Goal: Check status: Check status

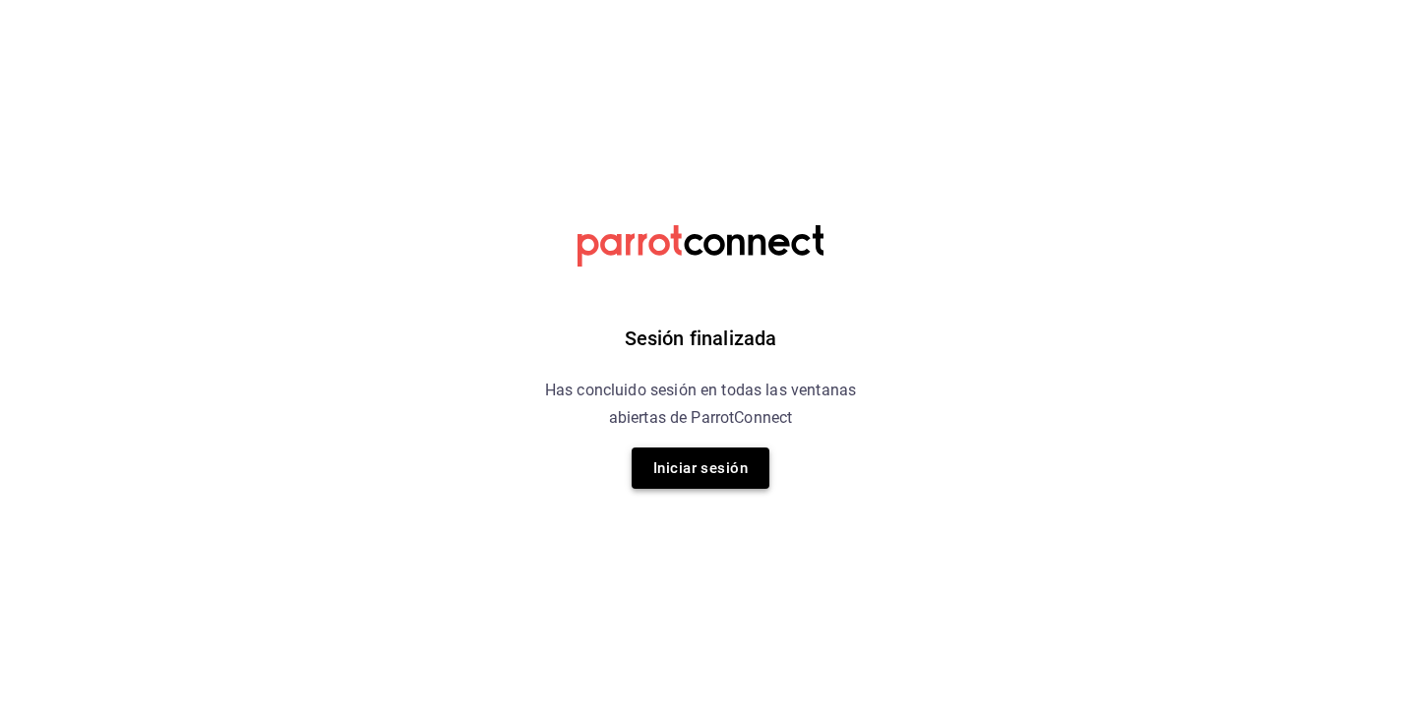
click at [697, 466] on button "Iniciar sesión" at bounding box center [701, 468] width 138 height 41
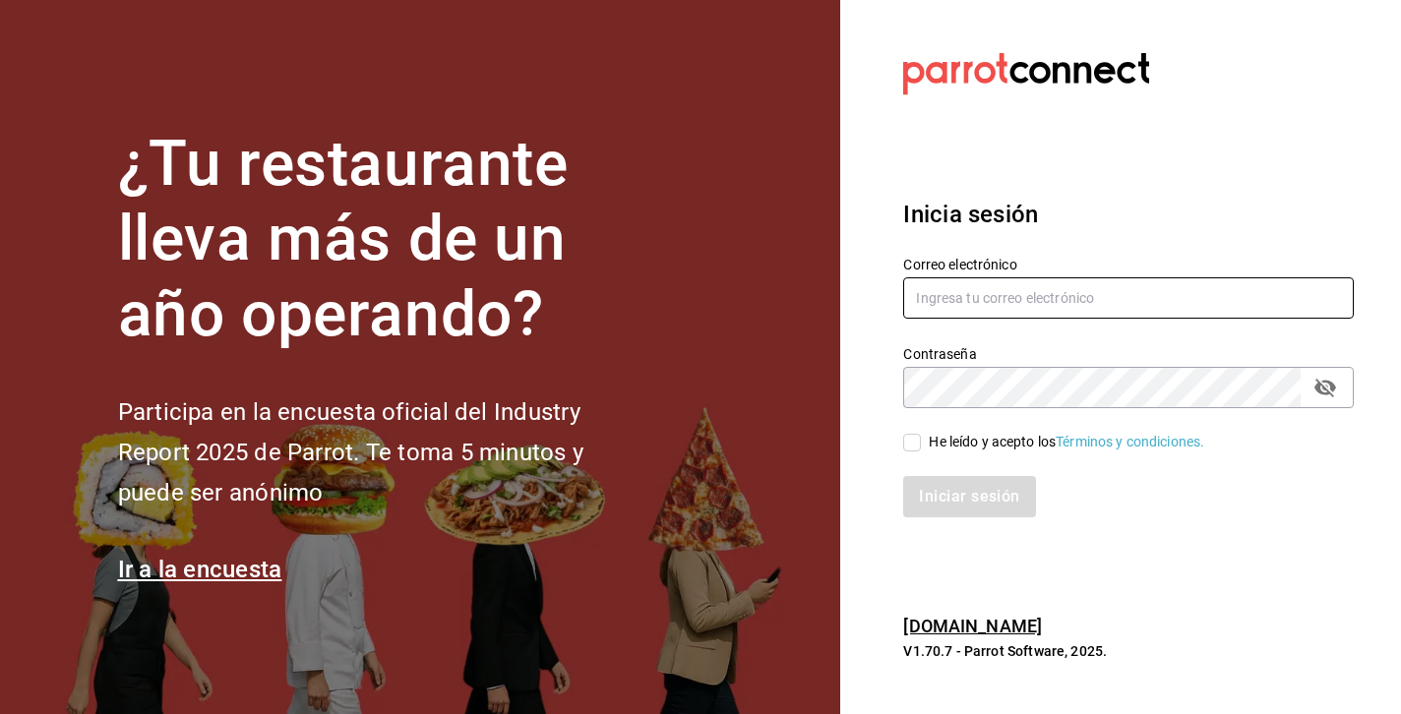
type input "[PERSON_NAME][EMAIL_ADDRESS][DOMAIN_NAME]"
click at [918, 443] on input "He leído y acepto los Términos y condiciones." at bounding box center [912, 443] width 18 height 18
checkbox input "true"
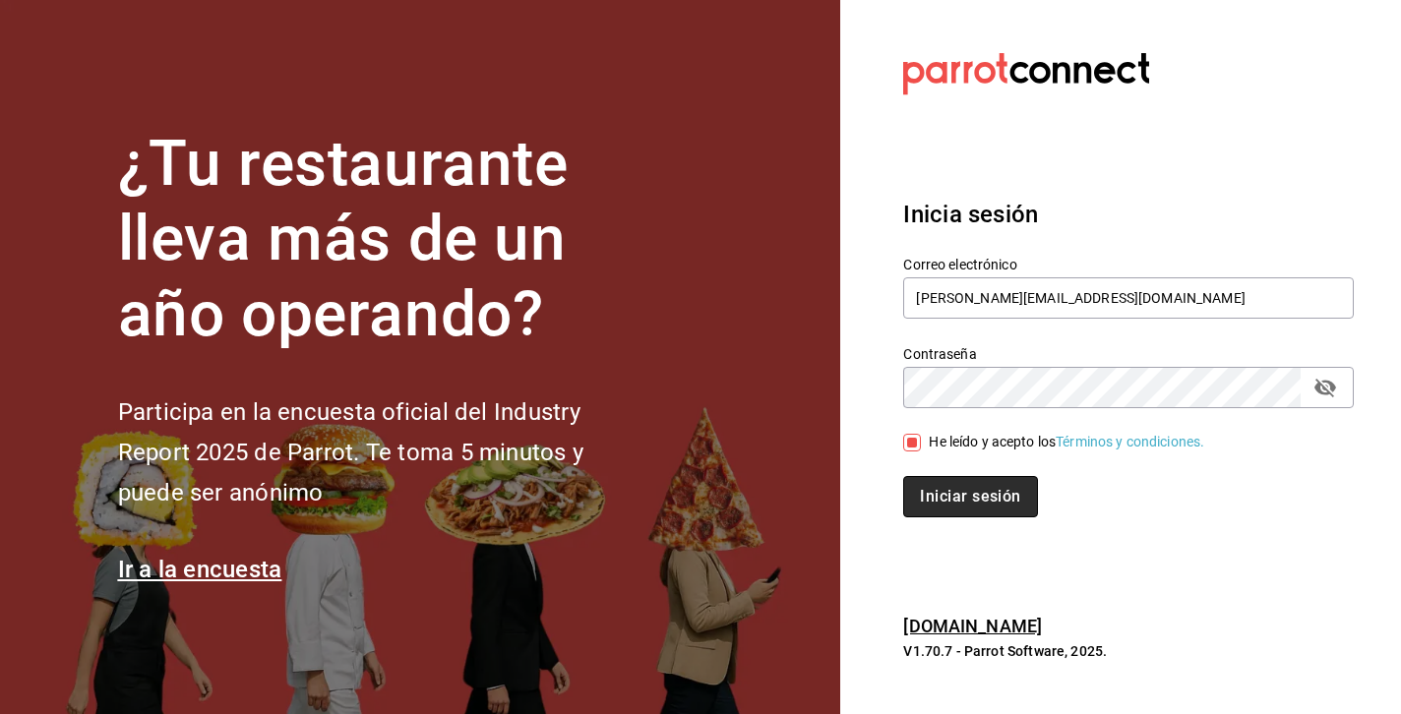
click at [964, 504] on button "Iniciar sesión" at bounding box center [970, 496] width 134 height 41
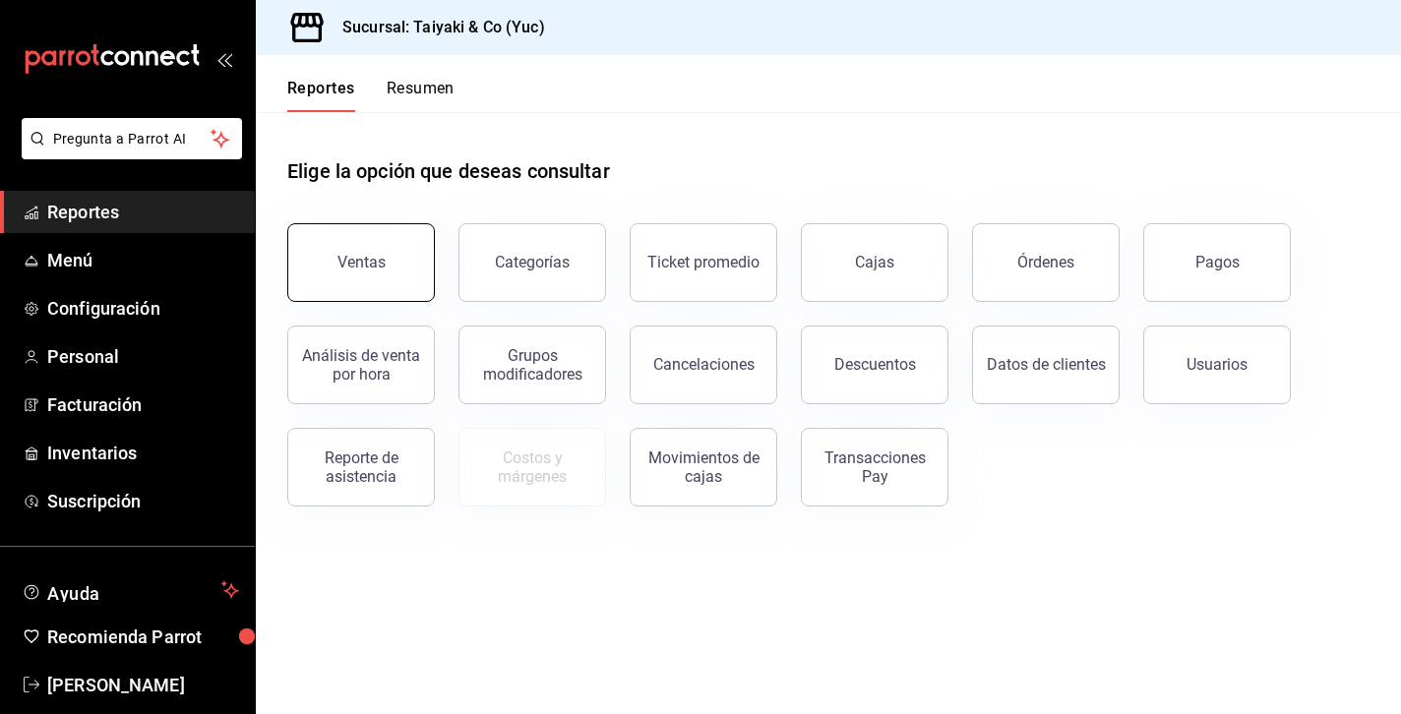
click at [370, 283] on button "Ventas" at bounding box center [361, 262] width 148 height 79
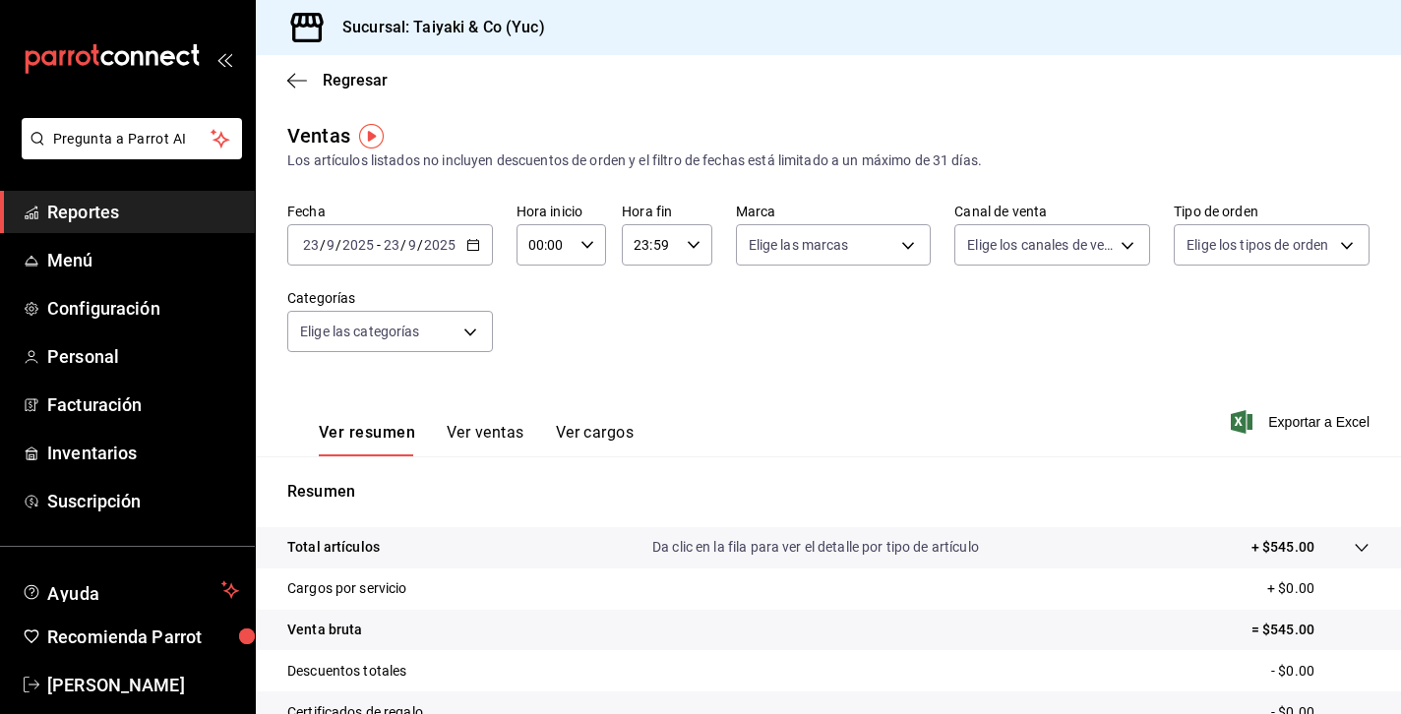
click at [480, 243] on div "[DATE] [DATE] - [DATE] [DATE]" at bounding box center [390, 244] width 206 height 41
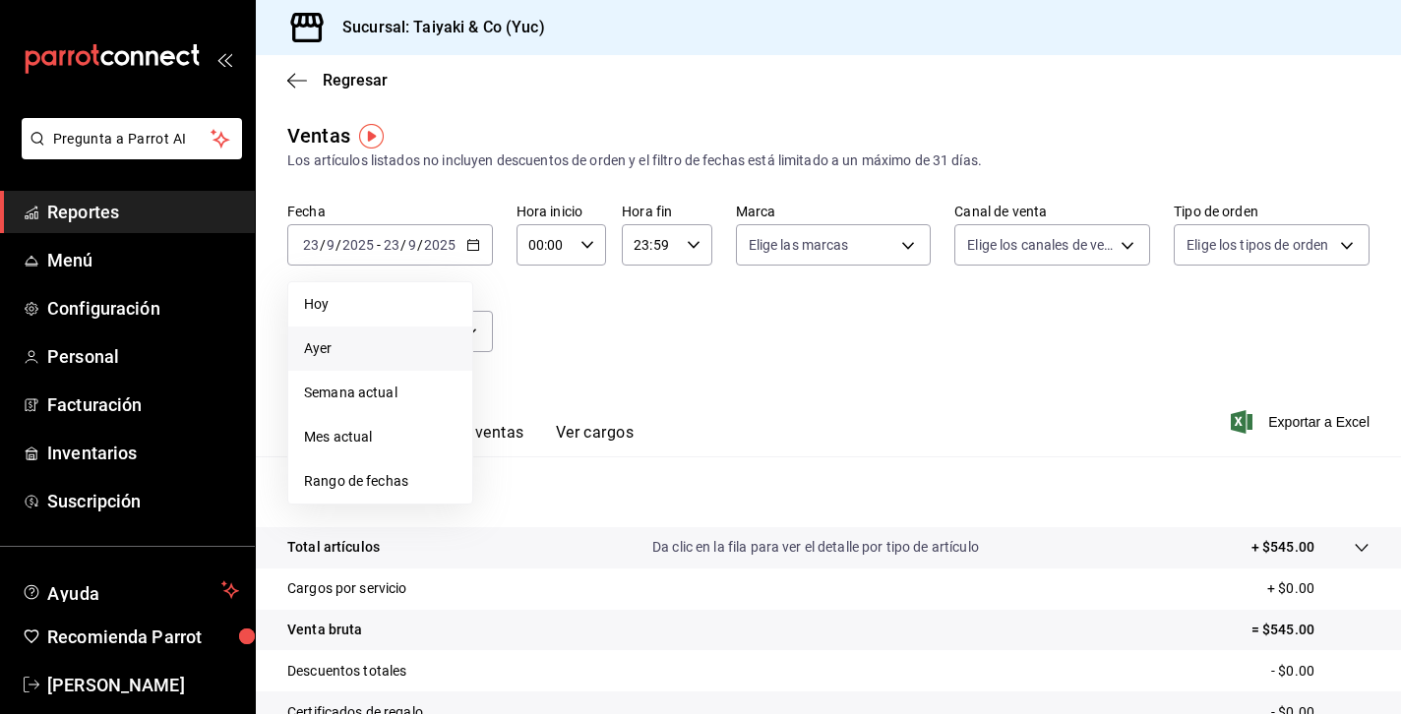
click at [340, 349] on span "Ayer" at bounding box center [380, 348] width 152 height 21
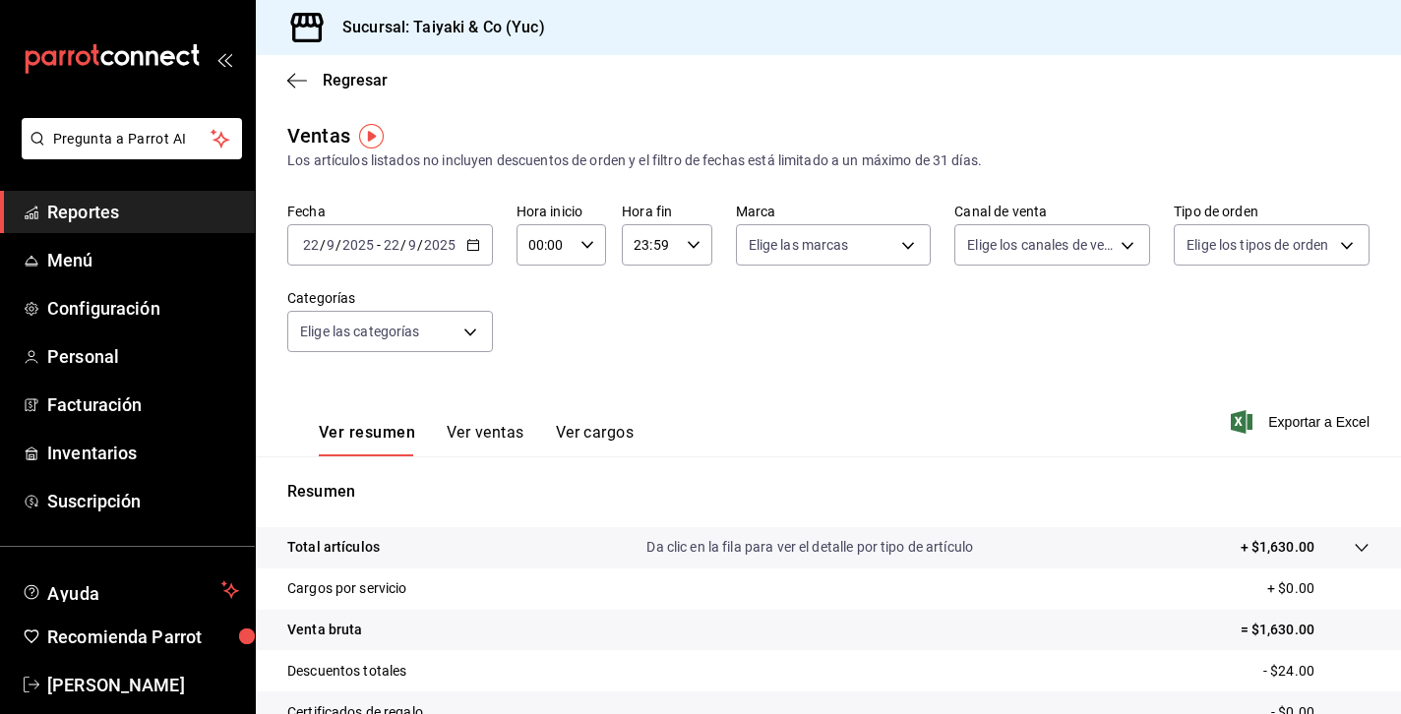
click at [476, 246] on icon "button" at bounding box center [473, 245] width 14 height 14
click at [477, 247] on \(Stroke\) "button" at bounding box center [473, 245] width 12 height 11
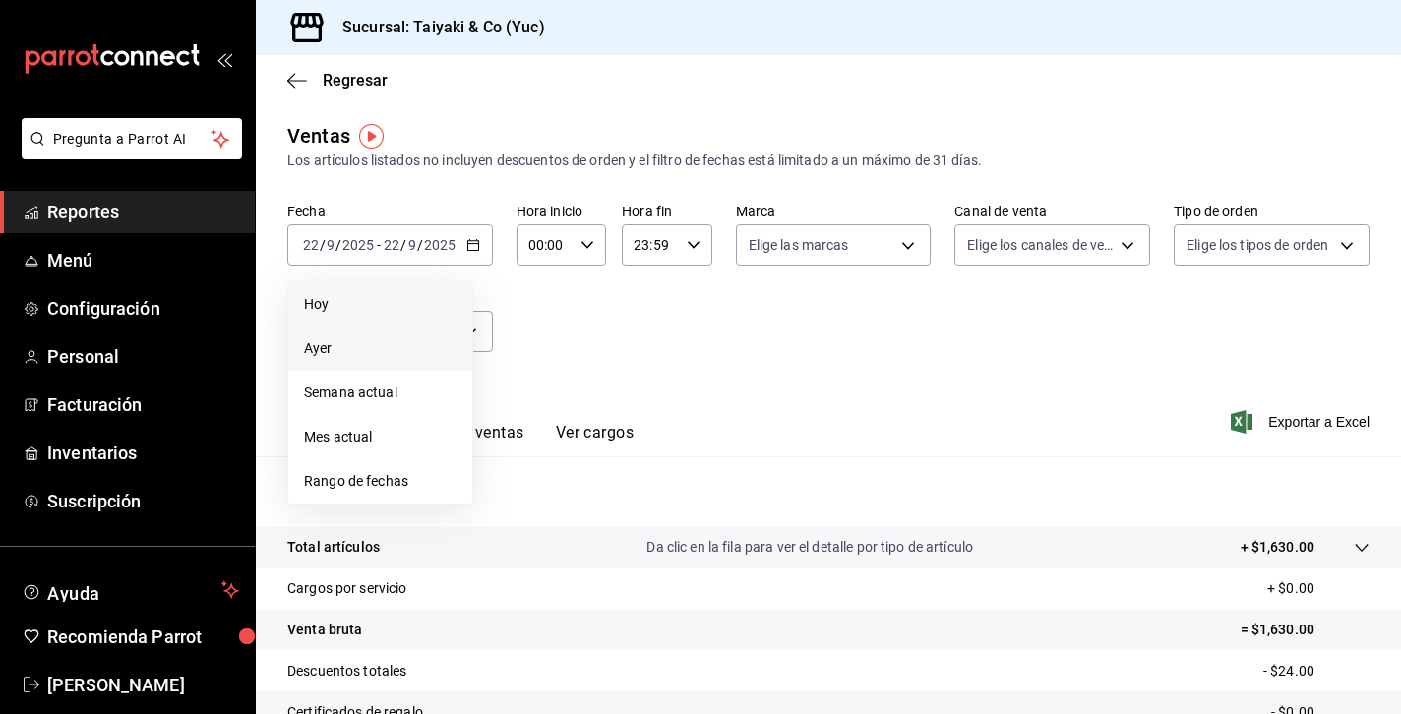
click at [350, 315] on li "Hoy" at bounding box center [380, 304] width 184 height 44
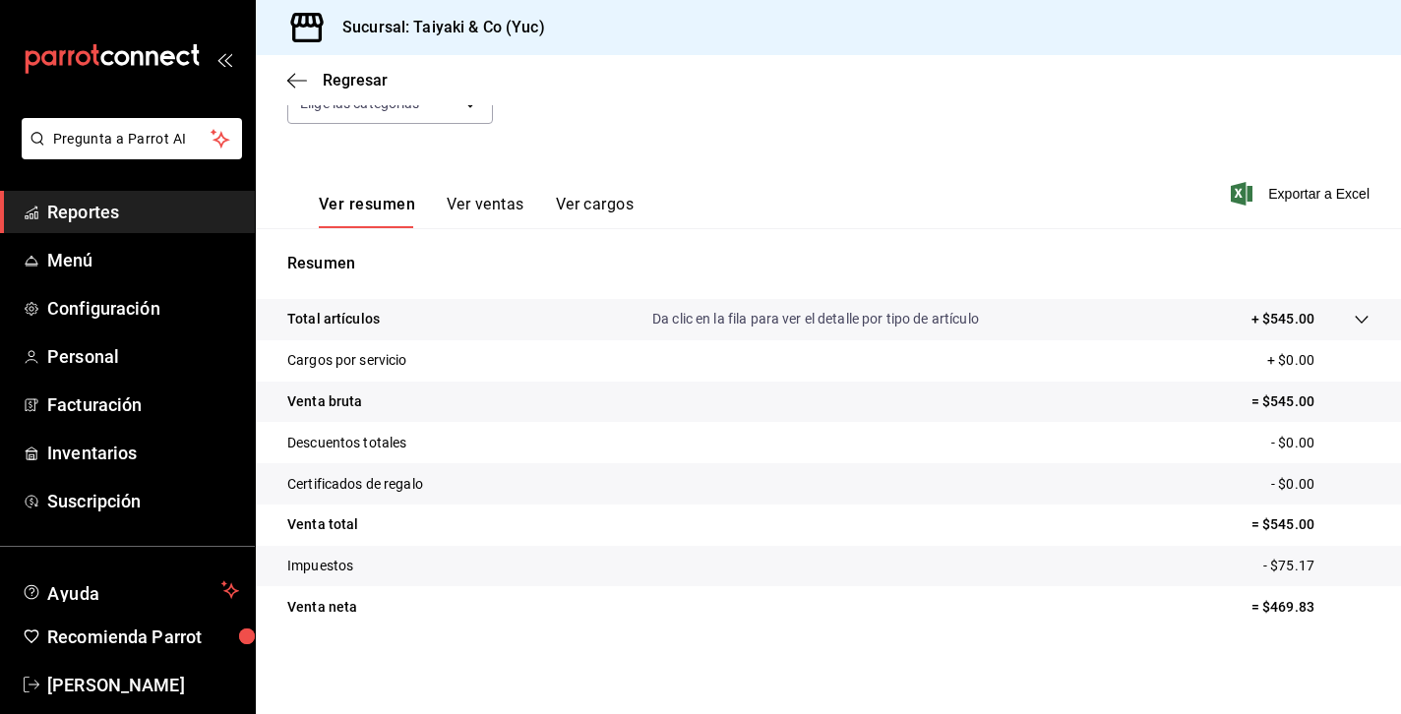
scroll to position [228, 0]
click at [803, 319] on p "Da clic en la fila para ver el detalle por tipo de artículo" at bounding box center [815, 319] width 327 height 21
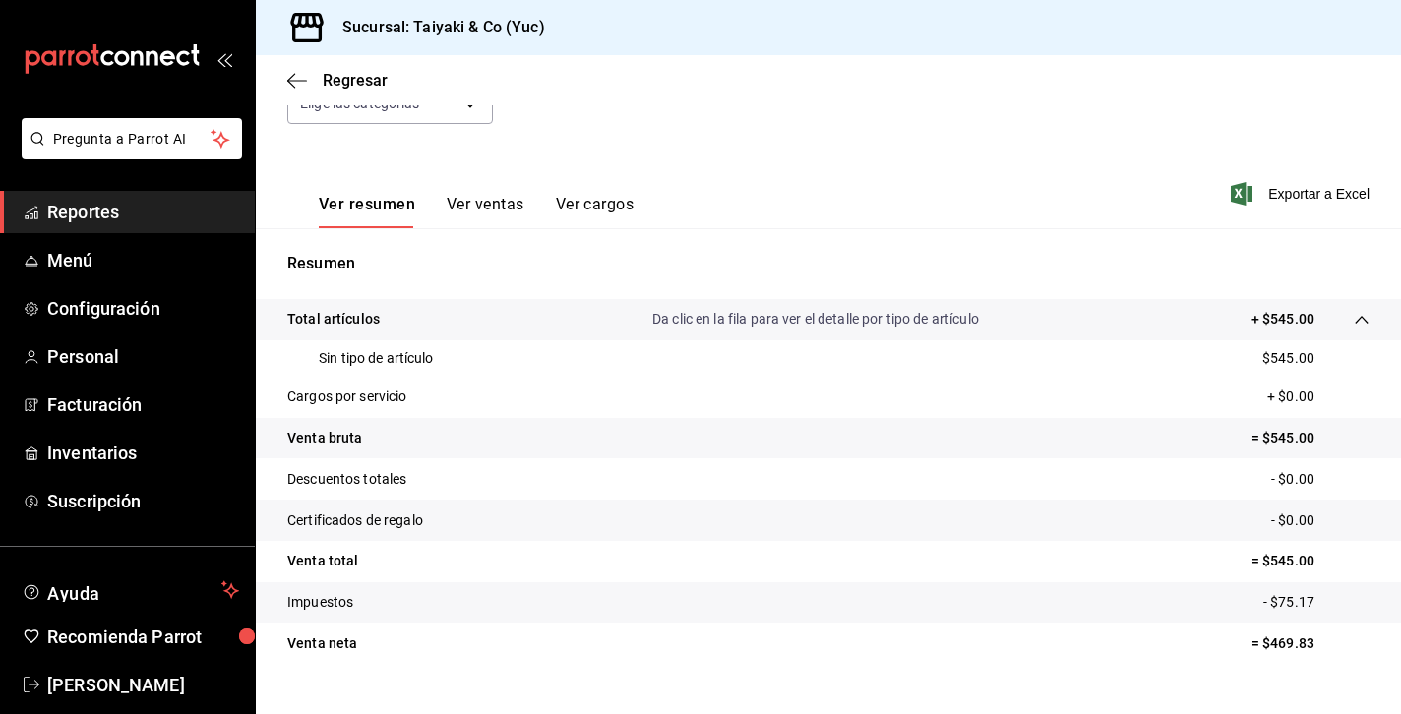
click at [803, 319] on p "Da clic en la fila para ver el detalle por tipo de artículo" at bounding box center [815, 319] width 327 height 21
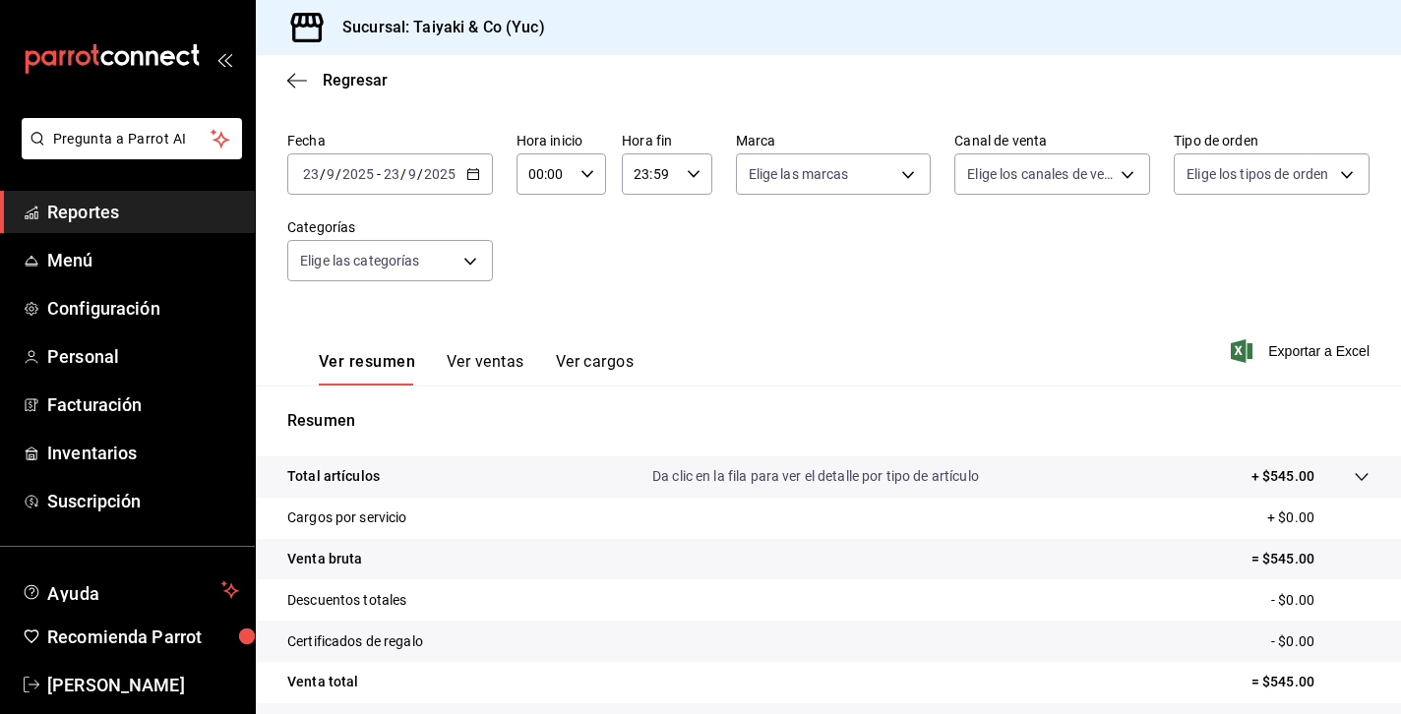
scroll to position [58, 0]
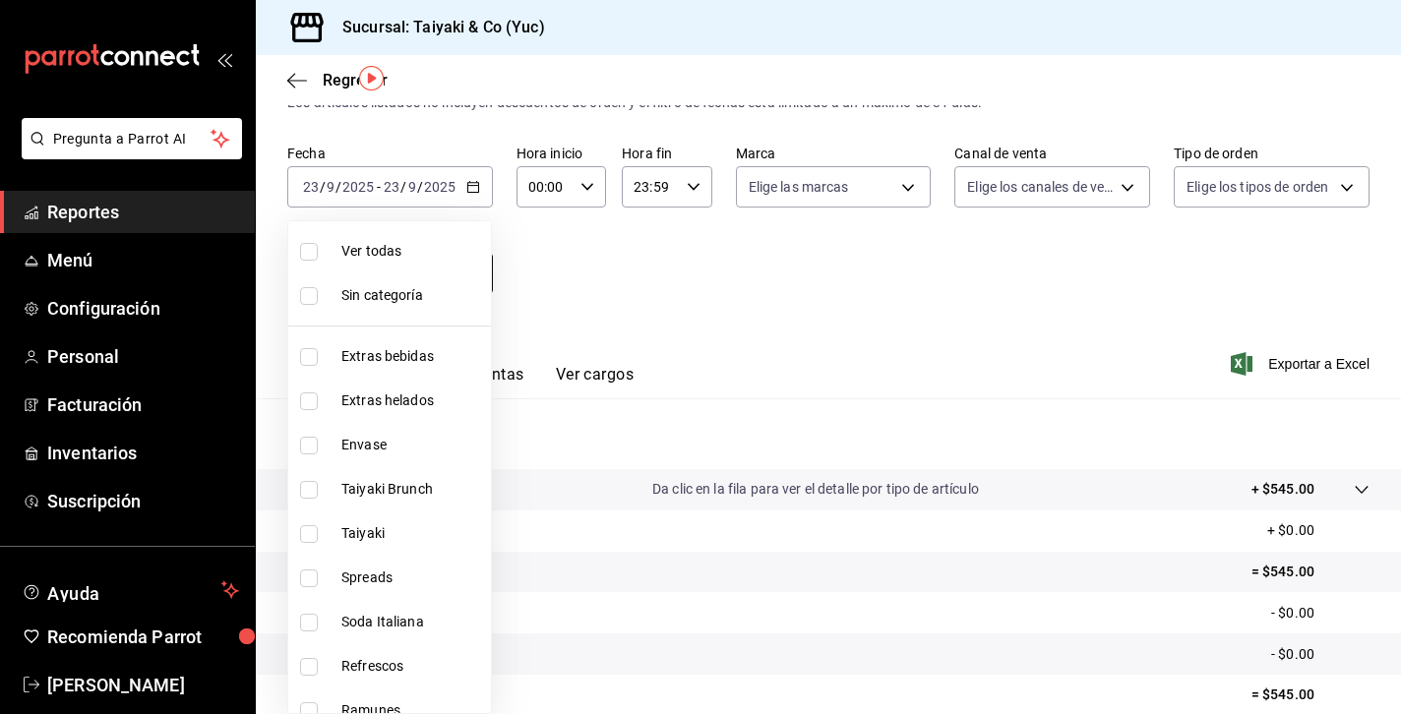
click at [470, 277] on body "Pregunta a Parrot AI Reportes Menú Configuración Personal Facturación Inventari…" at bounding box center [700, 357] width 1401 height 714
click at [681, 321] on div at bounding box center [700, 357] width 1401 height 714
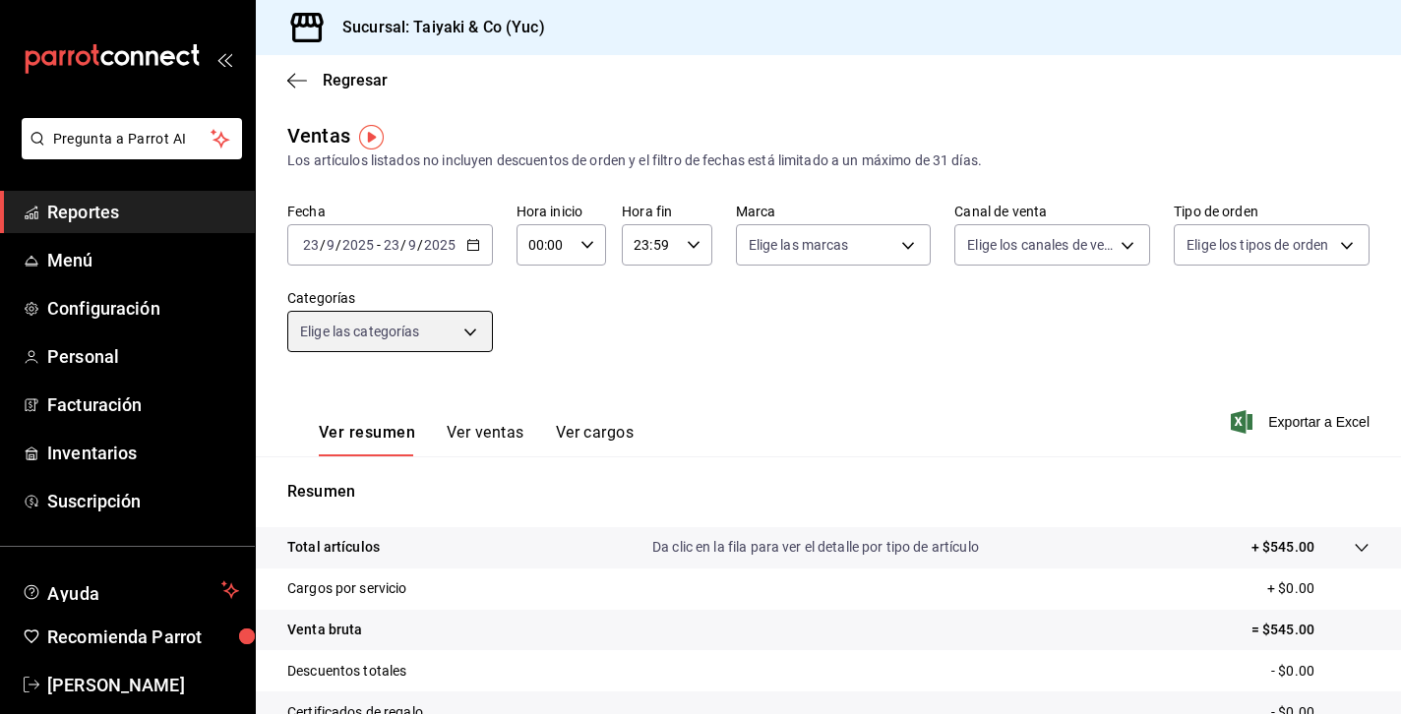
scroll to position [0, 0]
click at [358, 78] on span "Regresar" at bounding box center [355, 80] width 65 height 19
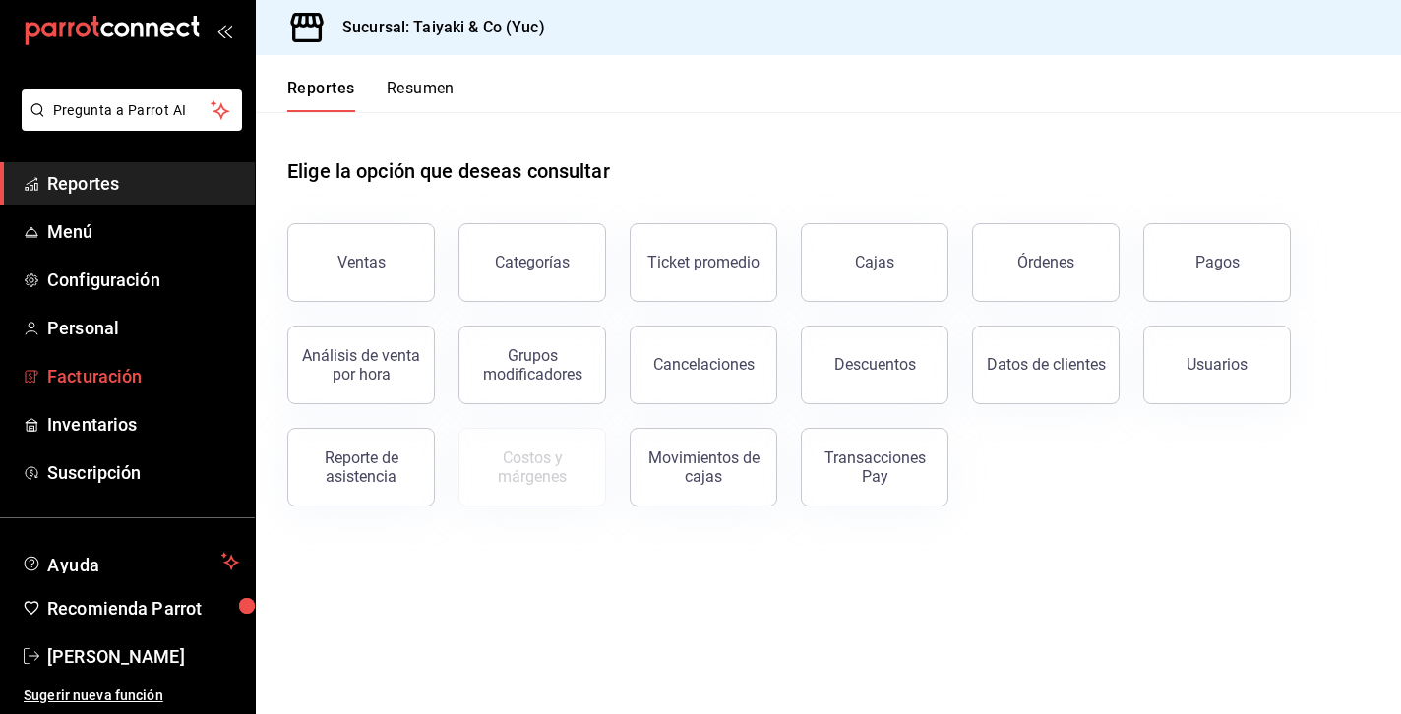
scroll to position [29, 0]
click at [1145, 588] on main "Elige la opción que deseas consultar Ventas Categorías Ticket promedio Cajas Ór…" at bounding box center [828, 413] width 1145 height 602
